Goal: Communication & Community: Answer question/provide support

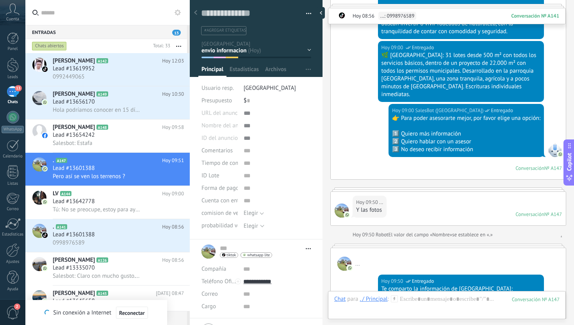
scroll to position [12, 0]
click at [126, 109] on span "Hola podríamos conocer en 15 días el proyecto?.. [DATE]" at bounding box center [97, 109] width 88 height 7
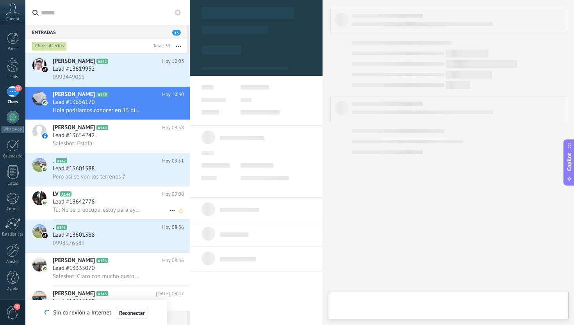
scroll to position [24, 0]
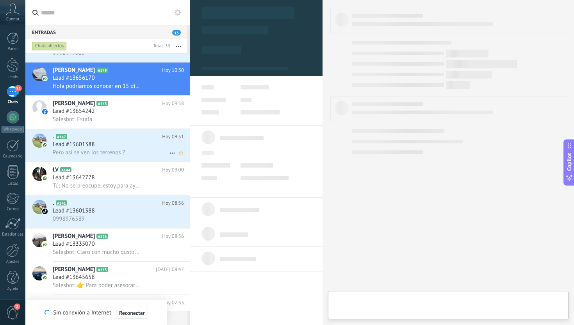
click at [136, 148] on div "Lead #13601388" at bounding box center [118, 145] width 131 height 8
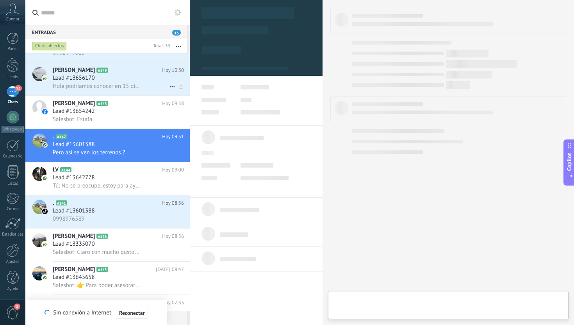
click at [133, 79] on div "Lead #13656170" at bounding box center [118, 78] width 131 height 8
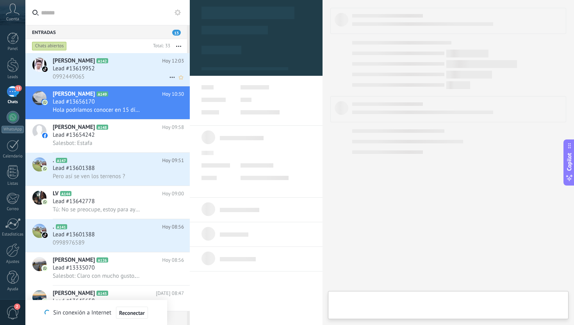
click at [136, 73] on div "0992449065" at bounding box center [118, 77] width 131 height 8
